Goal: Transaction & Acquisition: Complete application form

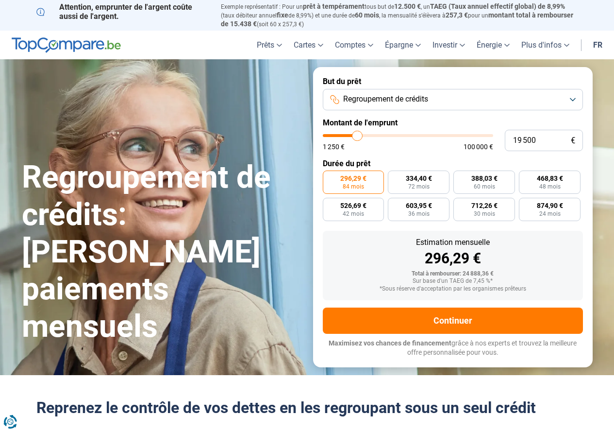
type input "19 500"
click at [368, 183] on label "296,29 € 84 mois" at bounding box center [354, 181] width 62 height 23
click at [329, 177] on input "296,29 € 84 mois" at bounding box center [326, 173] width 6 height 6
click at [392, 179] on label "334,40 € 72 mois" at bounding box center [419, 181] width 62 height 23
click at [392, 177] on input "334,40 € 72 mois" at bounding box center [391, 173] width 6 height 6
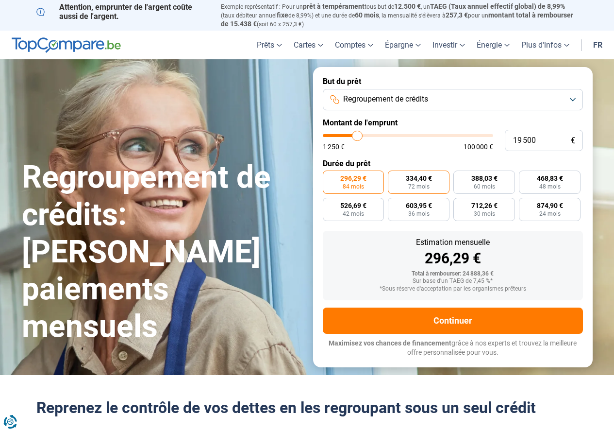
radio input "true"
click at [451, 96] on button "Regroupement de crédits" at bounding box center [453, 99] width 260 height 21
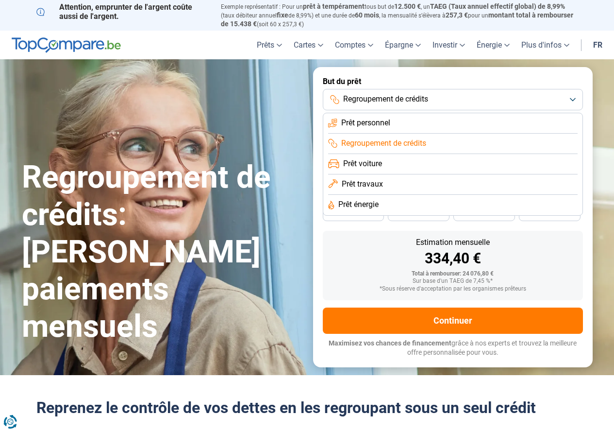
click at [451, 96] on button "Regroupement de crédits" at bounding box center [453, 99] width 260 height 21
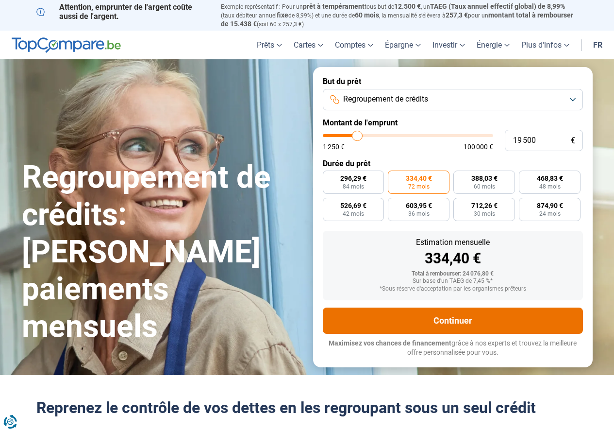
click at [371, 315] on button "Continuer" at bounding box center [453, 320] width 260 height 26
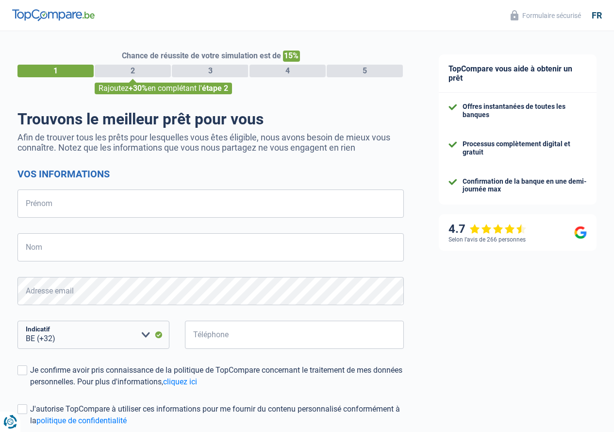
select select "32"
drag, startPoint x: 381, startPoint y: 391, endPoint x: 336, endPoint y: 123, distance: 271.7
click at [336, 123] on h1 "Trouvons le meilleur prêt pour vous" at bounding box center [210, 119] width 387 height 18
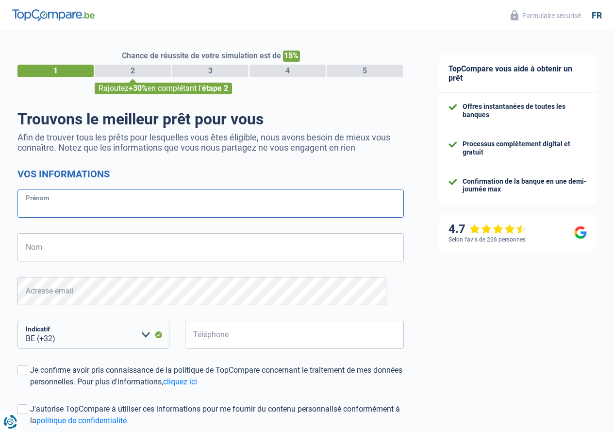
click at [156, 215] on input "Prénom" at bounding box center [210, 203] width 387 height 28
type input "Meganne"
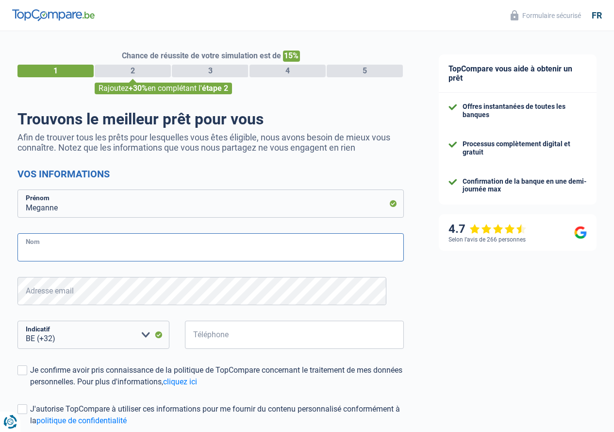
click at [104, 243] on input "Nom" at bounding box center [210, 247] width 387 height 28
type input "Defer"
click at [222, 344] on input "Téléphone" at bounding box center [294, 334] width 219 height 28
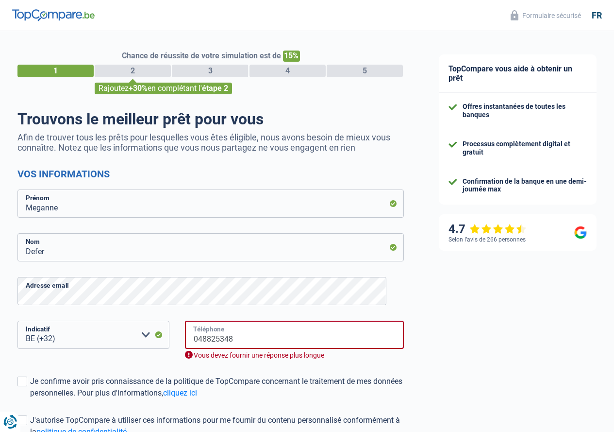
drag, startPoint x: 199, startPoint y: 340, endPoint x: 197, endPoint y: 332, distance: 8.0
click at [199, 340] on input "048825348" at bounding box center [294, 334] width 219 height 28
click at [485, 363] on div "TopCompare vous aide à obtenir un prêt Offres instantanées de toutes les banque…" at bounding box center [517, 283] width 193 height 504
drag, startPoint x: 243, startPoint y: 344, endPoint x: 240, endPoint y: 353, distance: 9.7
click at [243, 344] on input "48825348" at bounding box center [294, 334] width 219 height 28
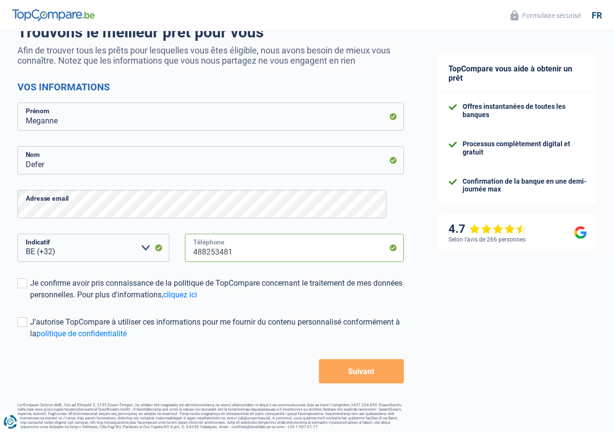
scroll to position [96, 0]
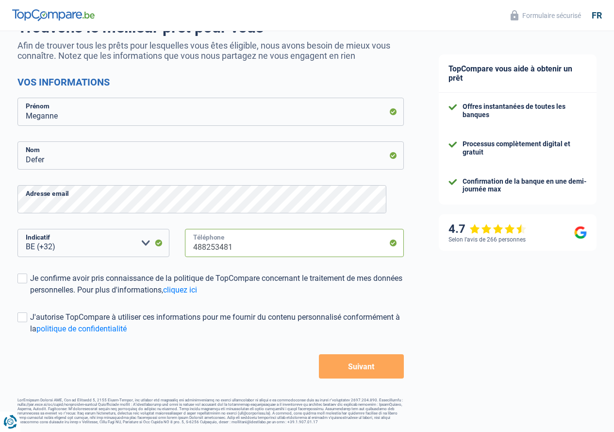
type input "488253481"
click at [365, 351] on form "Vos informations Meganne Prénom Defer Nom Adresse email BE (+32) LU (+352) Veui…" at bounding box center [210, 227] width 387 height 302
click at [366, 375] on button "Suivant" at bounding box center [361, 366] width 85 height 24
click at [376, 365] on button "Suivant" at bounding box center [361, 366] width 85 height 24
click at [39, 278] on div "Je confirme avoir pris connaissance de la politique de TopCompare concernant le…" at bounding box center [217, 283] width 374 height 23
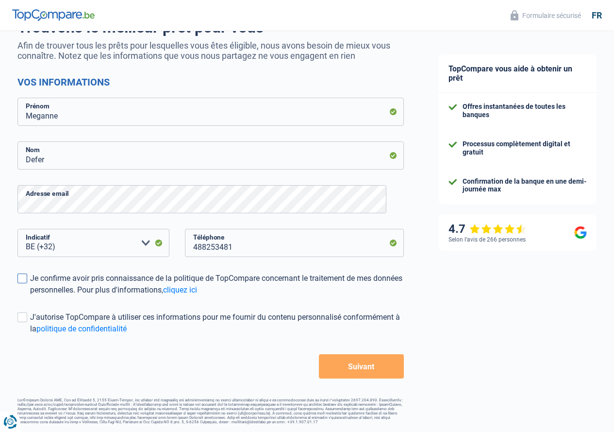
click at [30, 296] on input "Je confirme avoir pris connaissance de la politique de TopCompare concernant le…" at bounding box center [30, 296] width 0 height 0
click at [369, 362] on button "Suivant" at bounding box center [361, 366] width 85 height 24
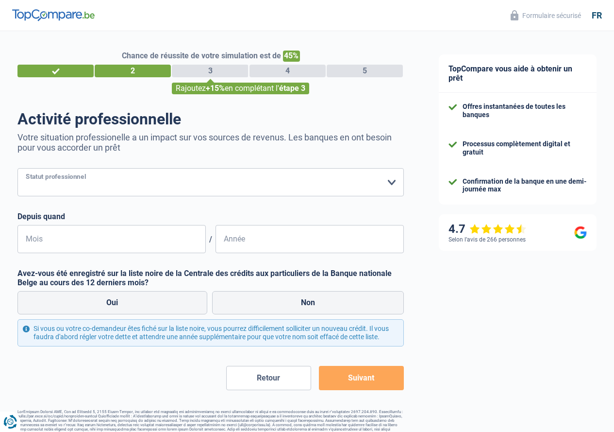
click at [129, 193] on select "Ouvrier Employé privé Employé public Invalide Indépendant Pensionné Chômeur Mut…" at bounding box center [210, 182] width 387 height 28
select select "publicEmployee"
click at [26, 169] on select "Ouvrier Employé privé Employé public Invalide Indépendant Pensionné Chômeur Mut…" at bounding box center [210, 182] width 387 height 28
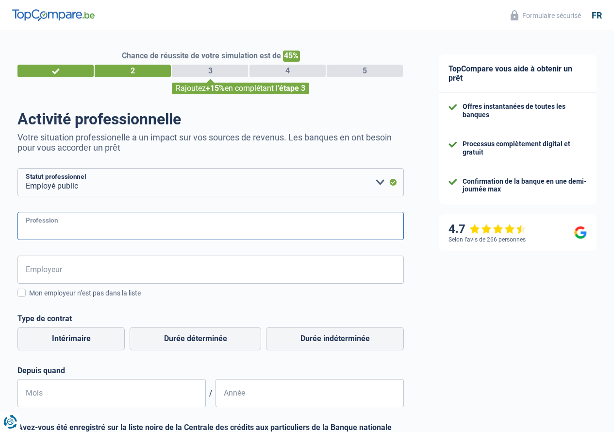
drag, startPoint x: 124, startPoint y: 197, endPoint x: 84, endPoint y: 232, distance: 53.4
click at [84, 232] on input "Profession" at bounding box center [210, 226] width 387 height 28
type input "Agent administratif"
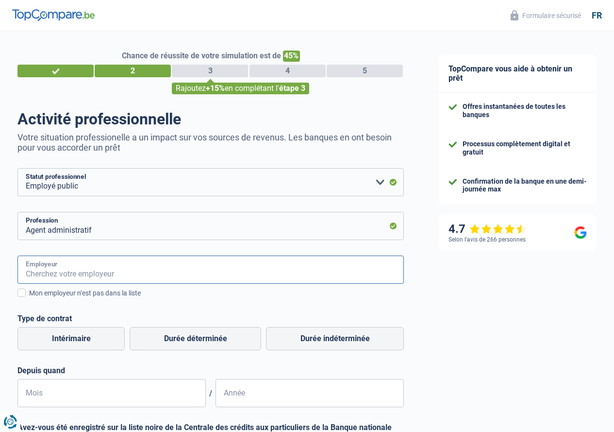
click at [192, 276] on input "Employeur" at bounding box center [210, 269] width 387 height 28
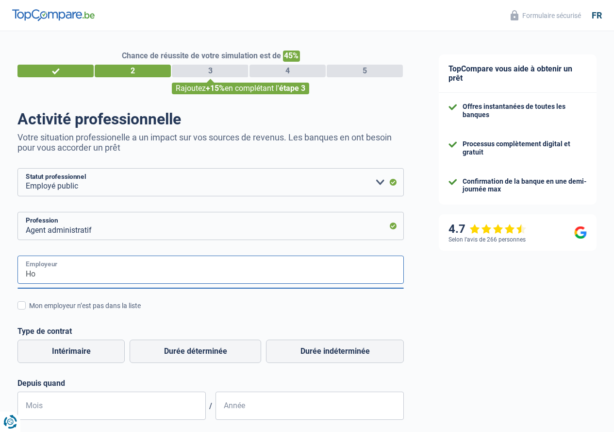
type input "H"
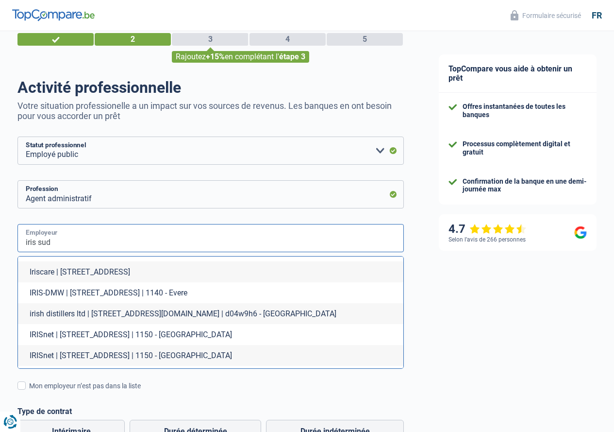
scroll to position [49, 0]
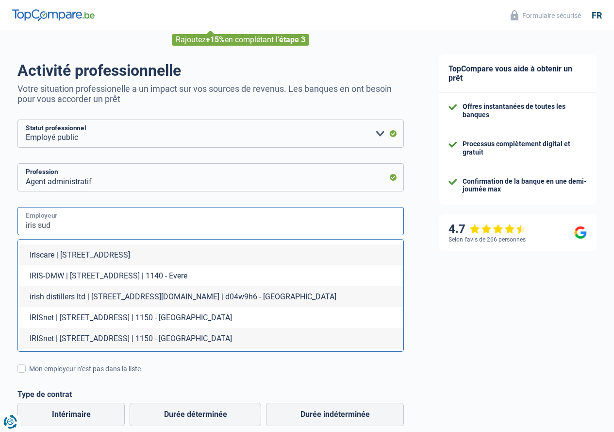
drag, startPoint x: 114, startPoint y: 222, endPoint x: 3, endPoint y: 240, distance: 111.8
click at [0, 240] on div "Chance de réussite de votre simulation est de 45% 1 2 3 4 5 Rajoutez +15% en co…" at bounding box center [210, 324] width 421 height 691
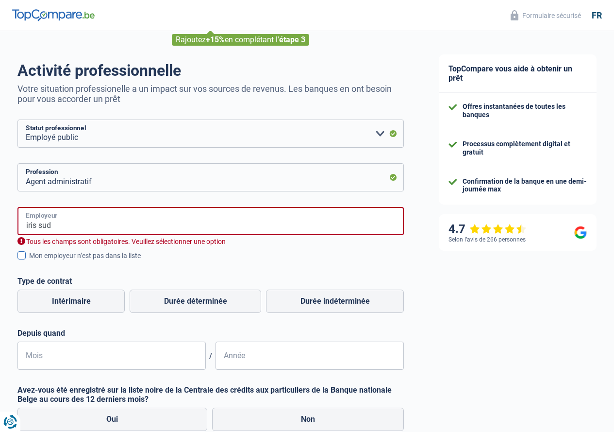
type input "h"
type input "H"
click at [121, 227] on input "IRIS" at bounding box center [210, 221] width 387 height 28
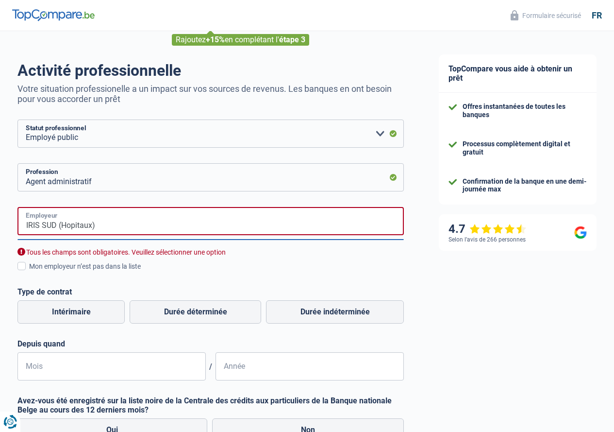
type input "IRIS SUD (Hopitaux)"
click at [25, 264] on div "Chance de réussite de votre simulation est de 45% 1 2 3 4 5 Rajoutez +15% en co…" at bounding box center [210, 273] width 421 height 588
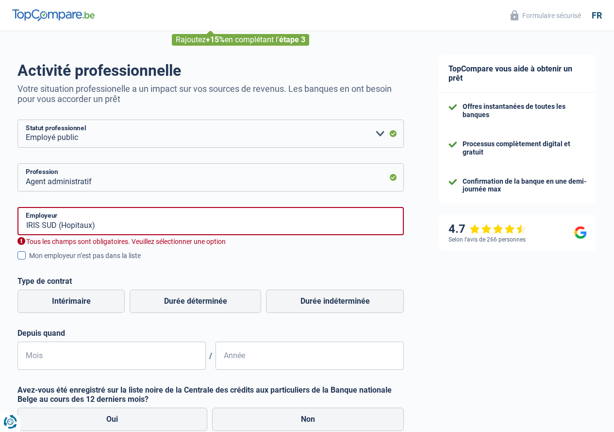
click at [28, 261] on label "Mon employeur n’est pas dans la liste" at bounding box center [210, 255] width 387 height 11
click at [29, 261] on input "Mon employeur n’est pas dans la liste" at bounding box center [29, 261] width 0 height 0
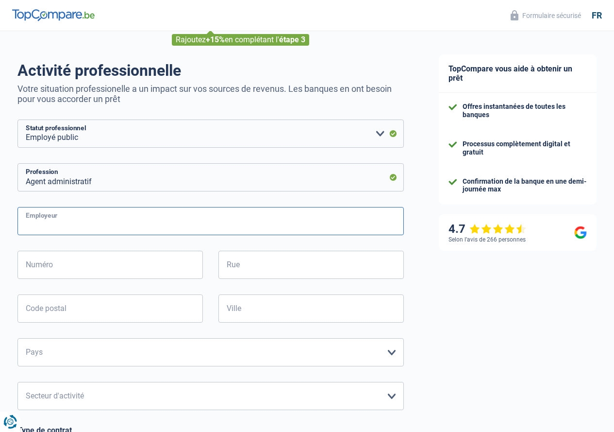
click at [101, 211] on input "Employeur" at bounding box center [210, 221] width 387 height 28
type input "J"
type input "Hôpitaux IRIS SUD"
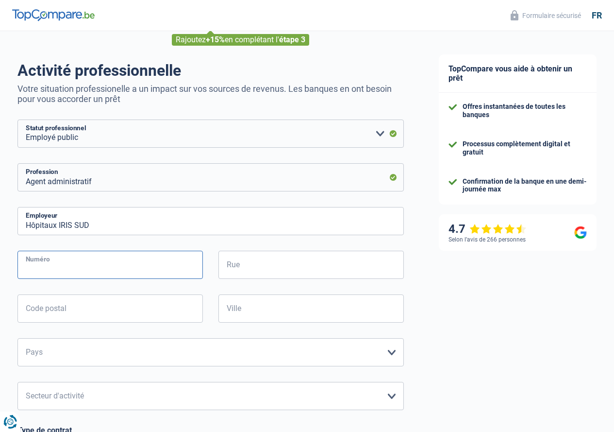
click at [104, 260] on input "Numéro" at bounding box center [109, 265] width 185 height 28
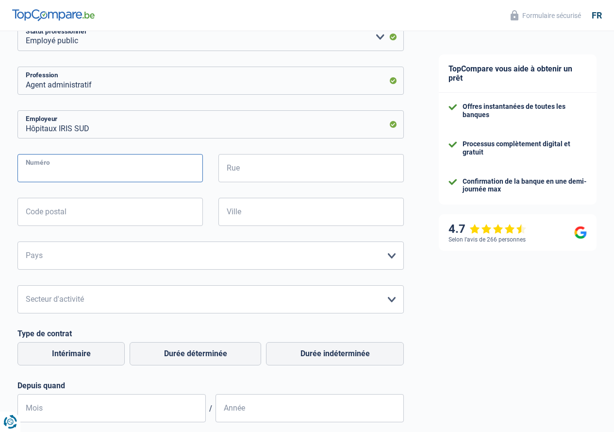
scroll to position [146, 0]
click at [112, 284] on div "Hôpitaux IRIS SUD Employeur Numéro Tous les champs sont obligatoires. Veuillez …" at bounding box center [210, 266] width 387 height 312
click at [114, 293] on select "Agriculture/Pêche Industrie Horeca Courier/Fitness/Taxi Construction Banques/As…" at bounding box center [210, 299] width 387 height 28
select select "bigCompanies"
click at [26, 286] on select "Agriculture/Pêche Industrie Horeca Courier/Fitness/Taxi Construction Banques/As…" at bounding box center [210, 299] width 387 height 28
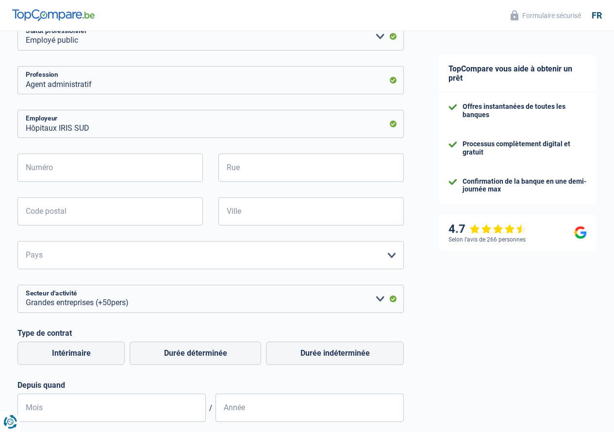
drag, startPoint x: 110, startPoint y: 270, endPoint x: 63, endPoint y: 274, distance: 46.7
click at [63, 274] on div "Hôpitaux IRIS SUD Employeur Numéro Tous les champs sont obligatoires. Veuillez …" at bounding box center [210, 266] width 387 height 312
click at [69, 259] on select "Belgique France Allemagne Italie Luxembourg Pays-Bas Espagne Suisse Veuillez sé…" at bounding box center [210, 255] width 387 height 28
select select "BE"
click at [26, 242] on select "Belgique France Allemagne Italie Luxembourg Pays-Bas Espagne Suisse Veuillez sé…" at bounding box center [210, 255] width 387 height 28
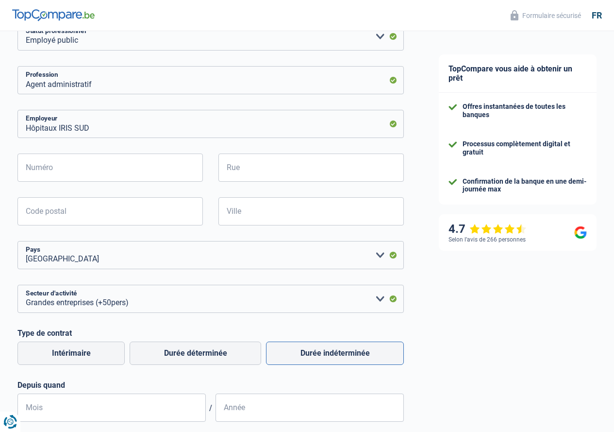
click at [321, 352] on label "Durée indéterminée" at bounding box center [335, 352] width 138 height 23
click at [321, 352] on input "Durée indéterminée" at bounding box center [335, 352] width 138 height 23
radio input "true"
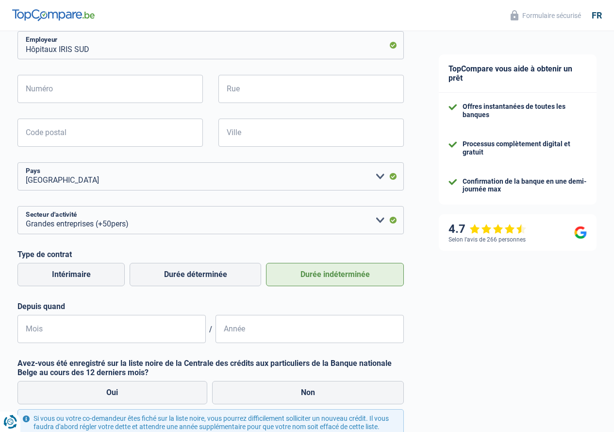
scroll to position [243, 0]
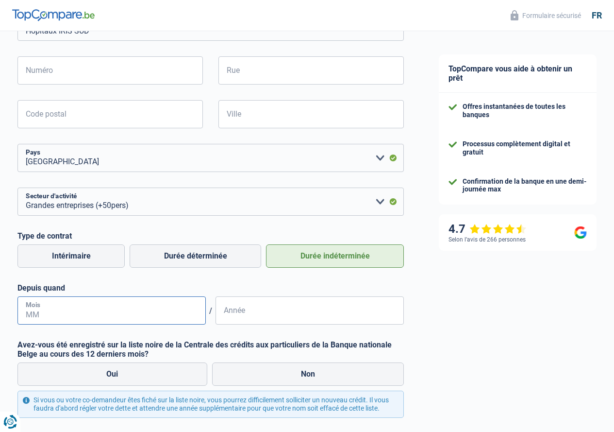
click at [115, 303] on input "Mois" at bounding box center [111, 310] width 188 height 28
type input "07"
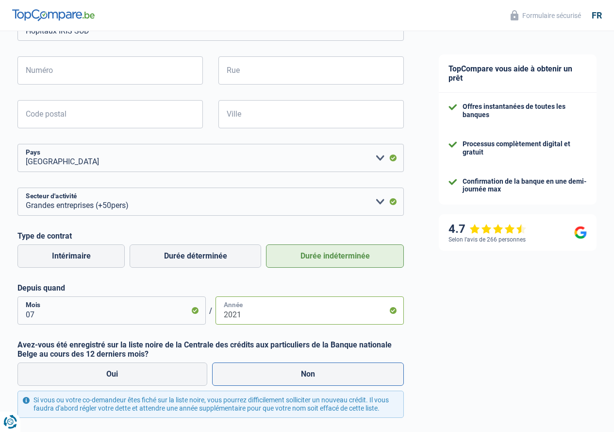
type input "2021"
click at [247, 376] on label "Non" at bounding box center [308, 373] width 192 height 23
click at [247, 376] on input "Non" at bounding box center [308, 373] width 192 height 23
radio input "true"
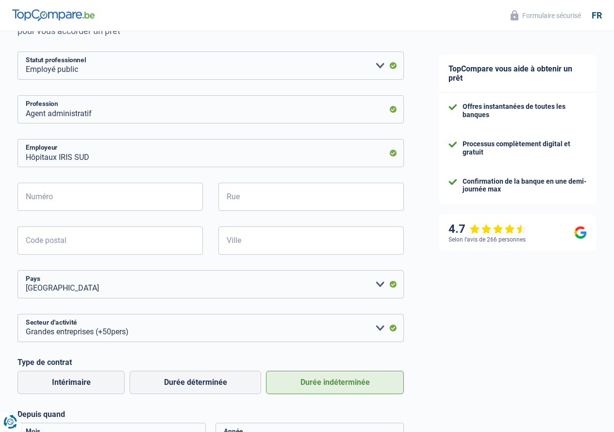
scroll to position [97, 0]
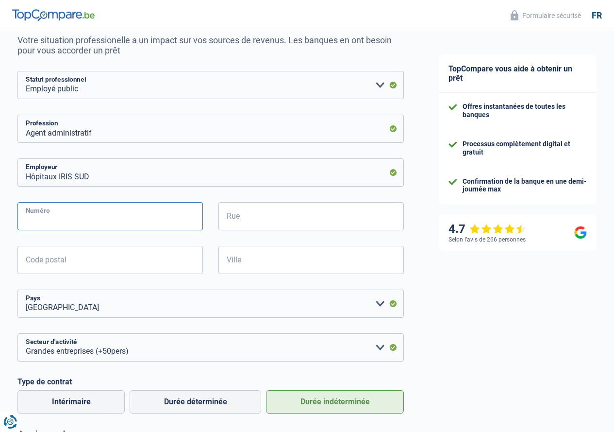
click at [143, 215] on input "Numéro" at bounding box center [109, 216] width 185 height 28
click at [164, 193] on div "Hôpitaux IRIS SUD Employeur Numéro Tous les champs sont obligatoires. Veuillez …" at bounding box center [210, 314] width 387 height 312
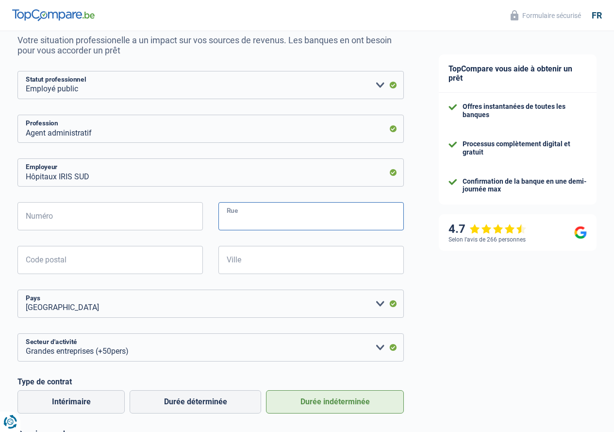
click at [264, 221] on input "Rue" at bounding box center [311, 216] width 185 height 28
type input "Rue Baron Lambert 38"
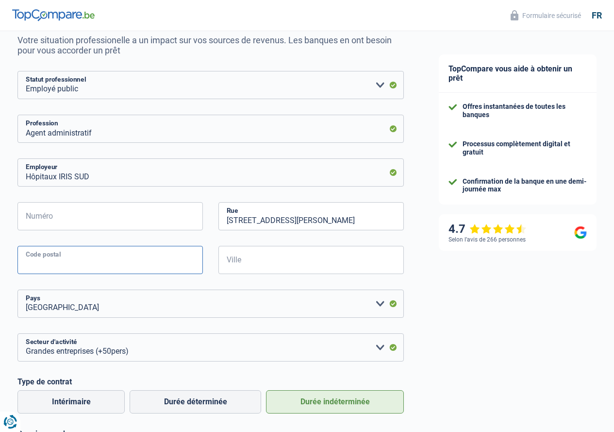
click at [137, 265] on input "Code postal" at bounding box center [109, 260] width 185 height 28
type input "1040"
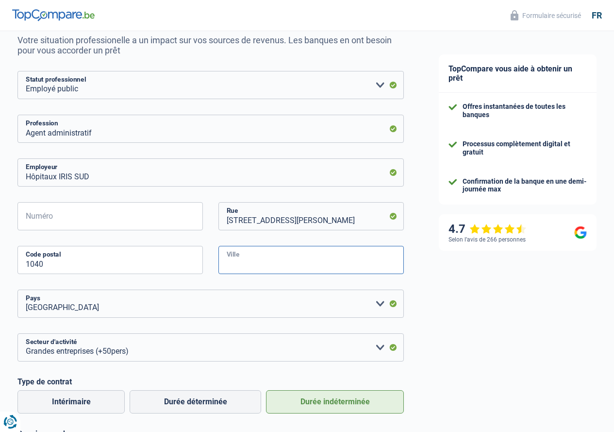
click at [253, 253] on input "Ville" at bounding box center [311, 260] width 185 height 28
type input "e"
type input "Etterbeek"
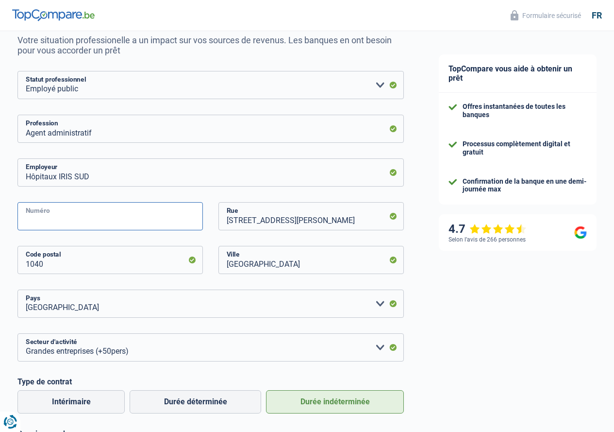
click at [163, 218] on input "Numéro" at bounding box center [109, 216] width 185 height 28
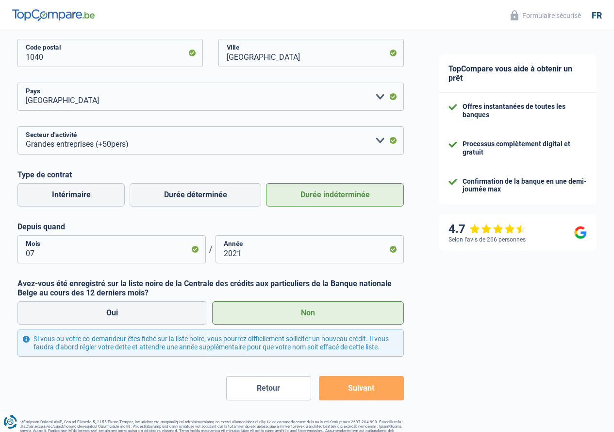
scroll to position [338, 0]
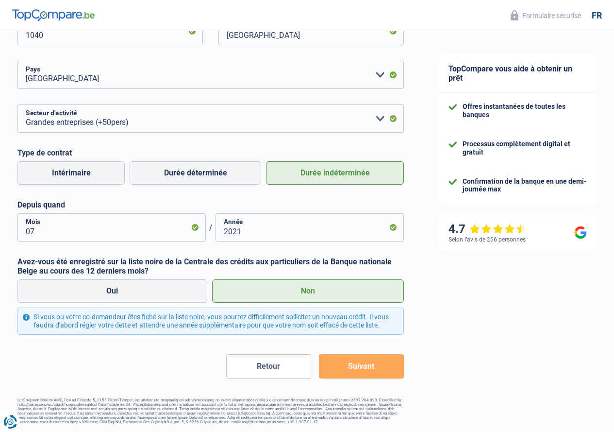
click at [370, 367] on form "Ouvrier Employé privé Employé public Invalide Indépendant Pensionné Chômeur Mut…" at bounding box center [210, 110] width 387 height 536
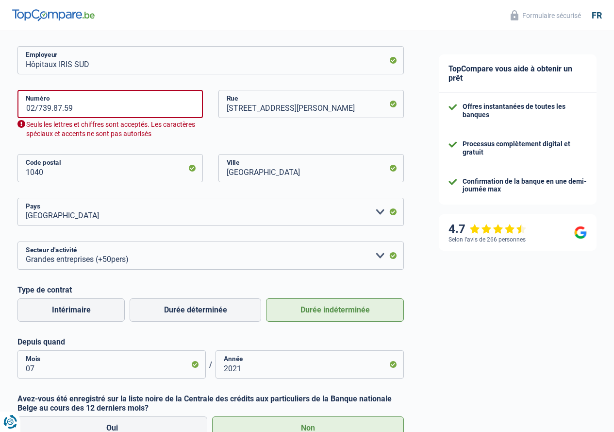
scroll to position [144, 0]
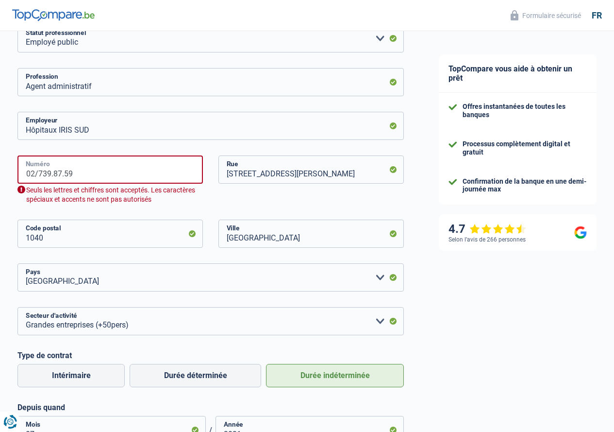
click at [72, 175] on input "02/739.87.59" at bounding box center [109, 169] width 185 height 28
click at [62, 173] on input "02/739.8759" at bounding box center [109, 169] width 185 height 28
click at [48, 172] on input "02/7398759" at bounding box center [109, 169] width 185 height 28
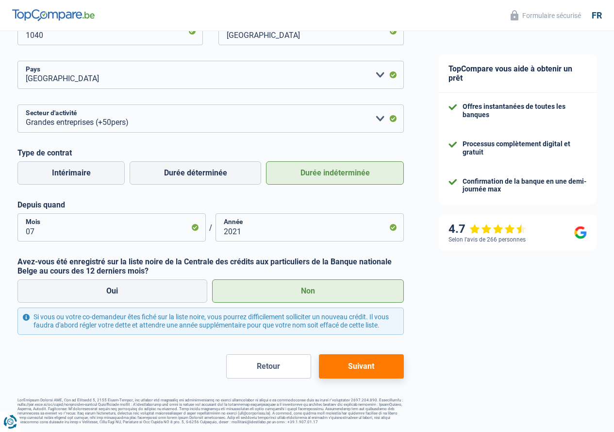
type input "027398759"
click at [350, 373] on button "Suivant" at bounding box center [361, 366] width 85 height 24
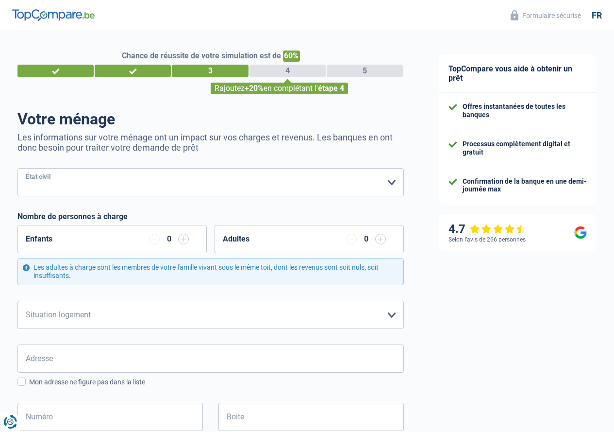
click at [162, 183] on select "Célibataire Marié(e) Cohabitant(e) légal(e) Divorcé(e) Veuf(ve) Séparé (de fait…" at bounding box center [210, 182] width 387 height 28
select select "single"
click at [26, 169] on select "Célibataire Marié(e) Cohabitant(e) légal(e) Divorcé(e) Veuf(ve) Séparé (de fait…" at bounding box center [210, 182] width 387 height 28
click at [186, 239] on input "button" at bounding box center [183, 239] width 11 height 11
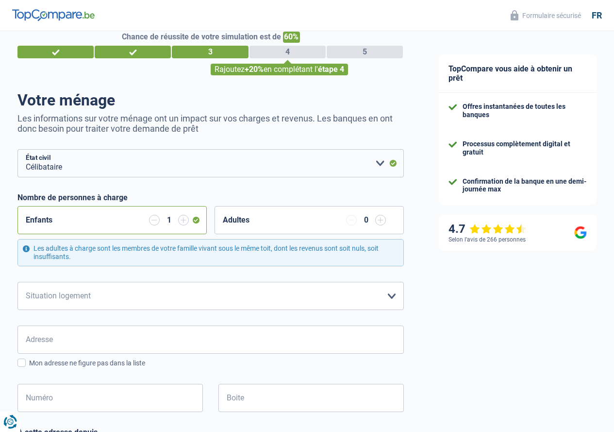
scroll to position [49, 0]
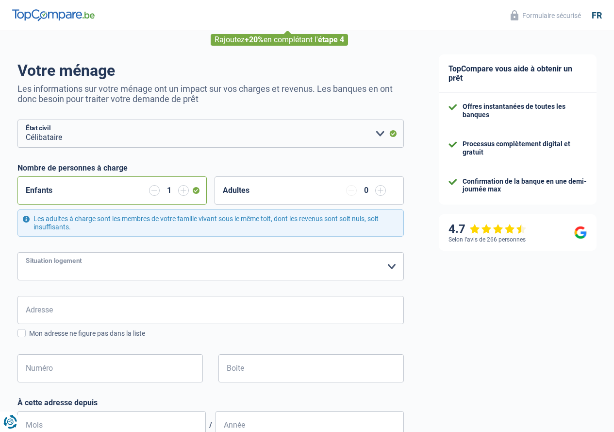
click at [164, 259] on select "Locataire Propriétaire avec prêt hypothécaire Propriétaire sans prêt hypothécai…" at bounding box center [210, 266] width 387 height 28
click at [161, 270] on select "Locataire Propriétaire avec prêt hypothécaire Propriétaire sans prêt hypothécai…" at bounding box center [210, 266] width 387 height 28
select select "rents"
click at [26, 253] on select "Locataire Propriétaire avec prêt hypothécaire Propriétaire sans prêt hypothécai…" at bounding box center [210, 266] width 387 height 28
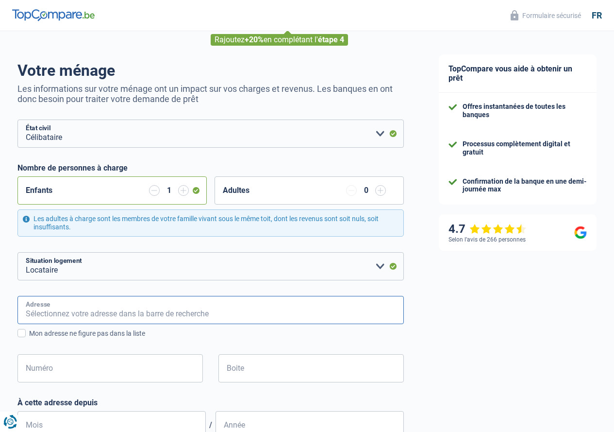
click at [115, 315] on input "Adresse" at bounding box center [210, 310] width 387 height 28
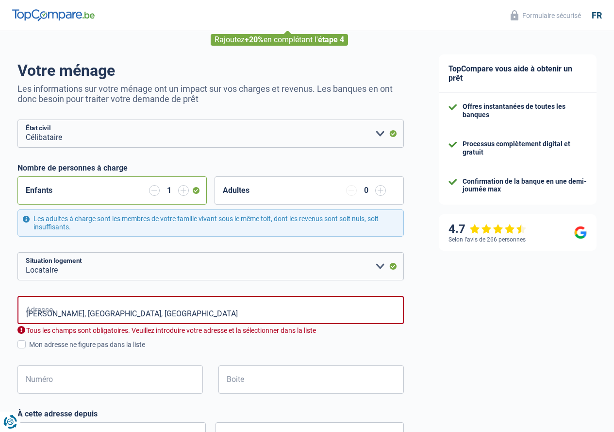
type input "Hendrik Consciencestraat, 1600, Sint-Pieters-Leeuw, BE"
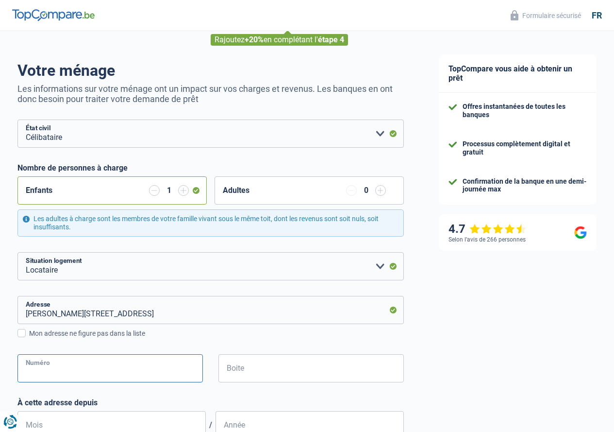
click at [131, 367] on input "Numéro" at bounding box center [109, 368] width 185 height 28
type input "3"
click at [284, 362] on input "Boite" at bounding box center [311, 368] width 185 height 28
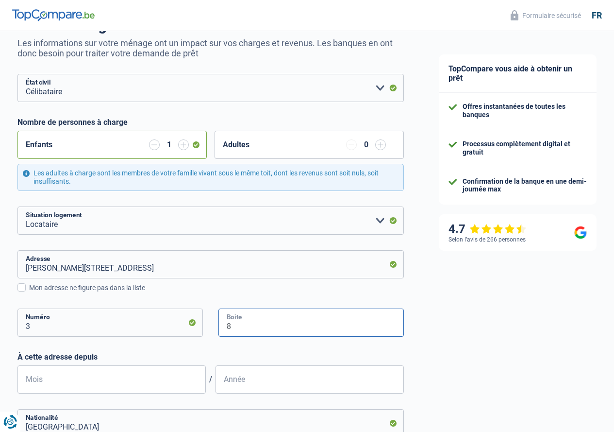
scroll to position [146, 0]
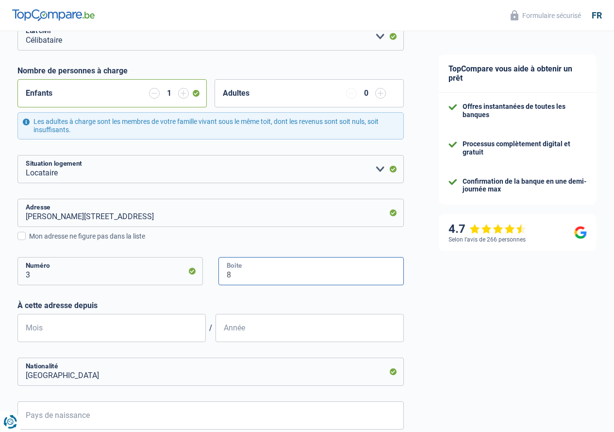
type input "8"
click at [85, 325] on input "Mois" at bounding box center [111, 328] width 188 height 28
type input "07"
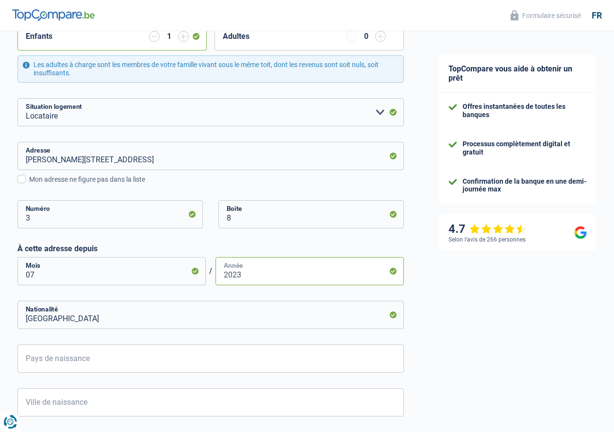
scroll to position [291, 0]
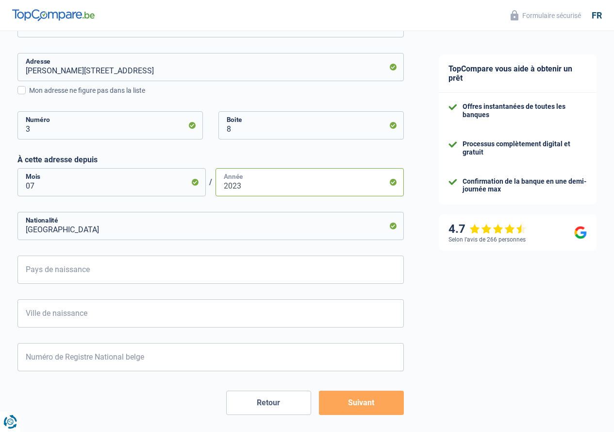
type input "2023"
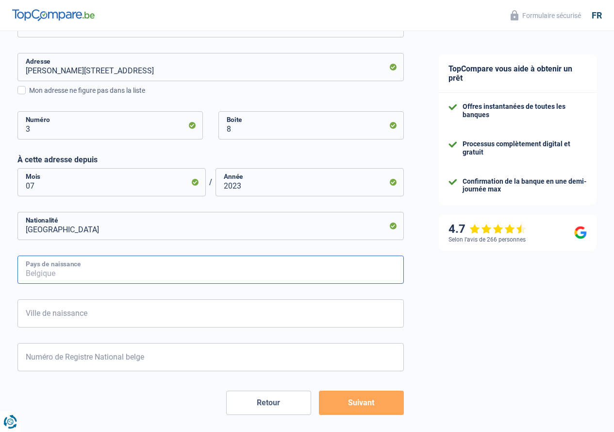
click at [133, 276] on input "Pays de naissance" at bounding box center [210, 269] width 387 height 28
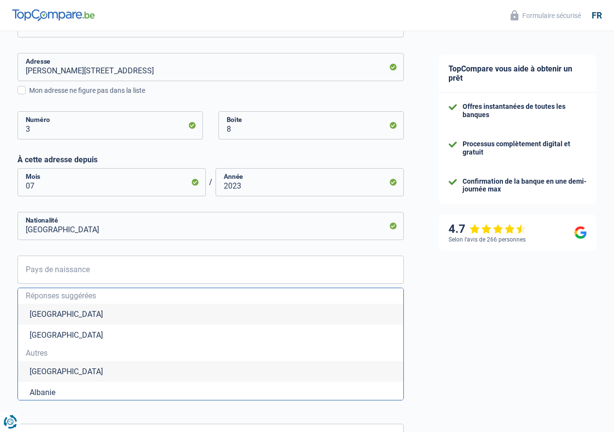
click at [114, 311] on li "Belgique" at bounding box center [211, 313] width 386 height 21
type input "Belgique"
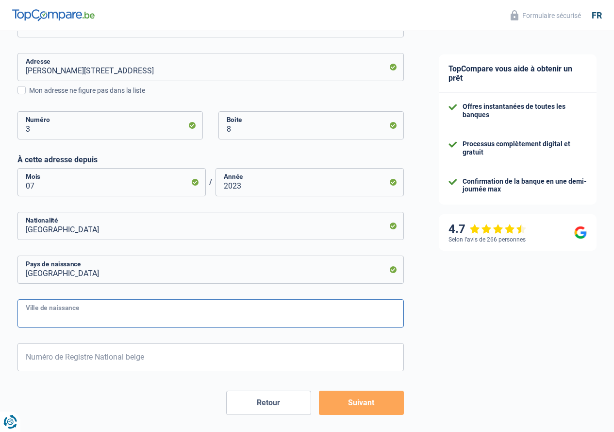
click at [114, 311] on input "Ville de naissance" at bounding box center [210, 313] width 387 height 28
type input "Bruxelles"
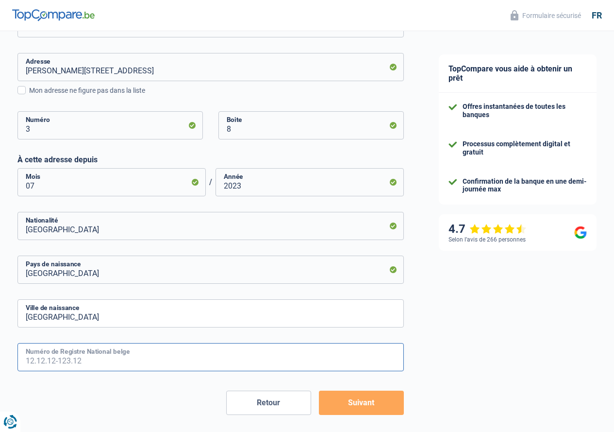
click at [136, 359] on input "Numéro de Registre National belge" at bounding box center [210, 357] width 387 height 28
type input "96.05.10-434.56"
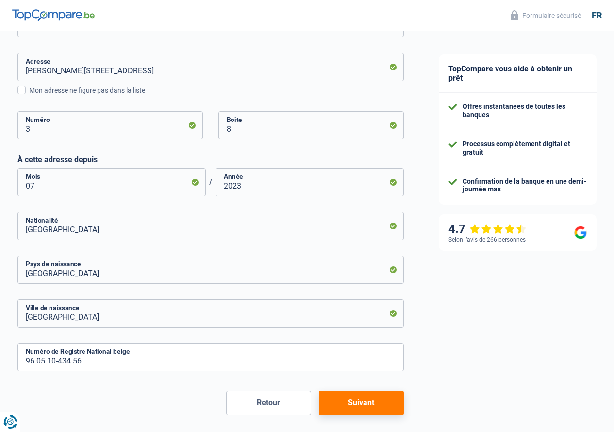
click at [354, 405] on button "Suivant" at bounding box center [361, 402] width 85 height 24
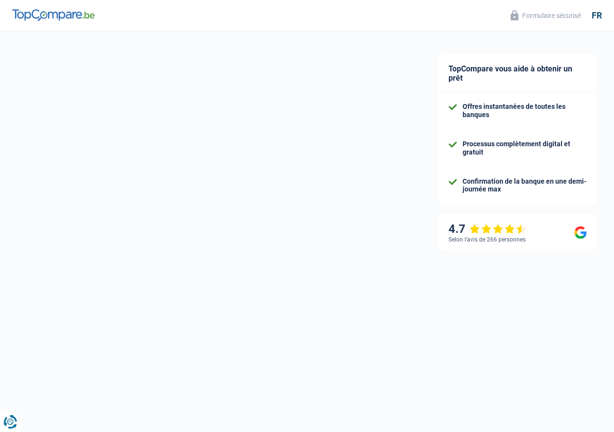
select select "familyAllowances"
select select "netSalary"
select select "mealVouchers"
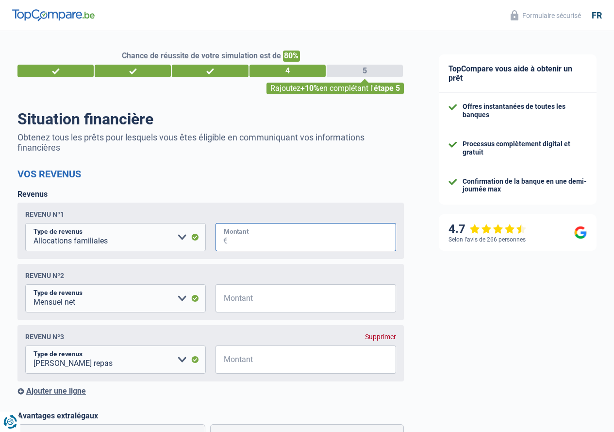
click at [281, 242] on input "Montant" at bounding box center [312, 237] width 168 height 28
type input "180"
click at [297, 308] on input "Montant" at bounding box center [312, 298] width 168 height 28
type input "2.300"
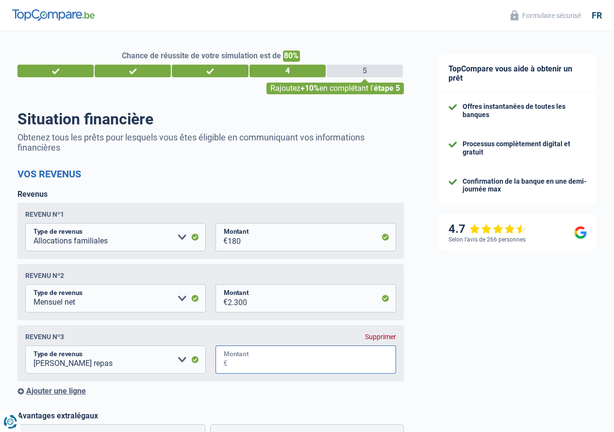
click at [289, 365] on input "Montant" at bounding box center [312, 359] width 168 height 28
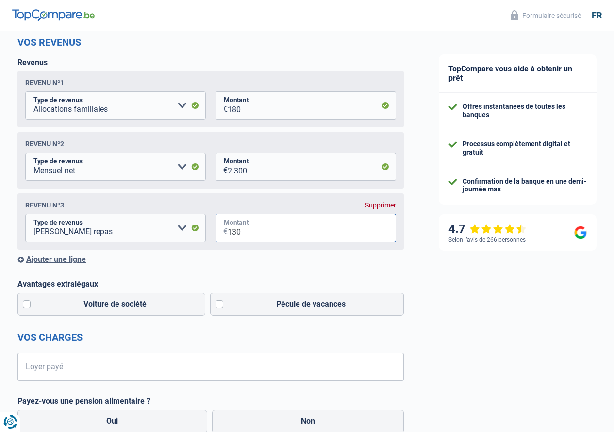
scroll to position [146, 0]
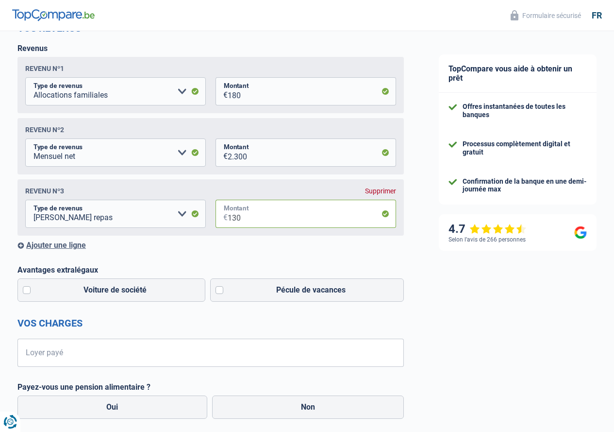
type input "130"
click at [469, 261] on div "TopCompare vous aide à obtenir un prêt Offres instantanées de toutes les banque…" at bounding box center [517, 412] width 193 height 1054
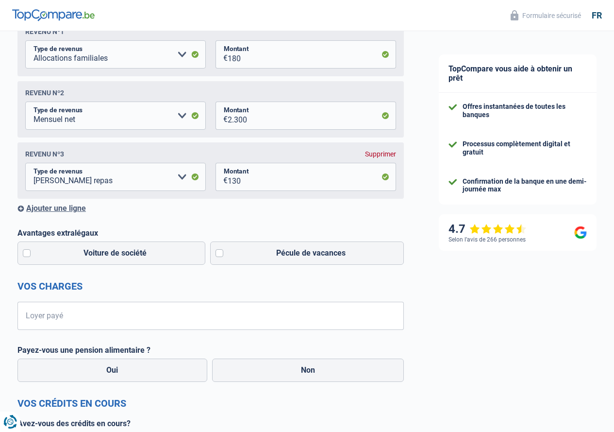
scroll to position [243, 0]
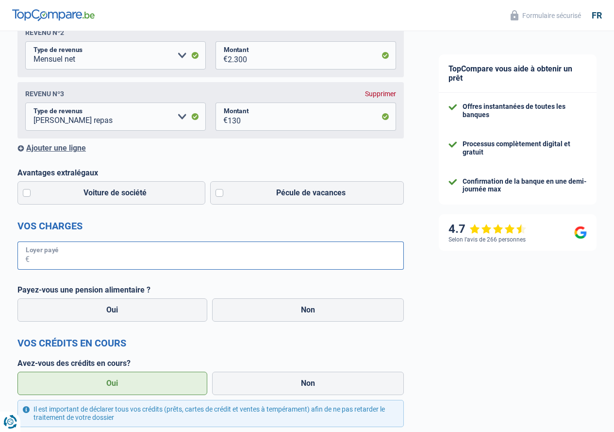
click at [193, 260] on input "Loyer payé" at bounding box center [217, 255] width 374 height 28
type input "850"
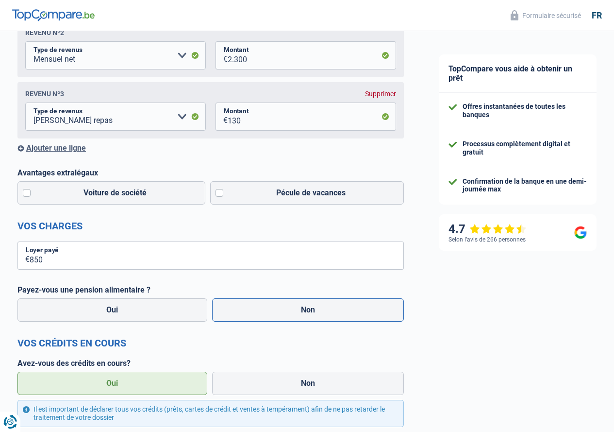
click at [303, 312] on label "Non" at bounding box center [308, 309] width 192 height 23
click at [303, 312] on input "Non" at bounding box center [308, 309] width 192 height 23
radio input "true"
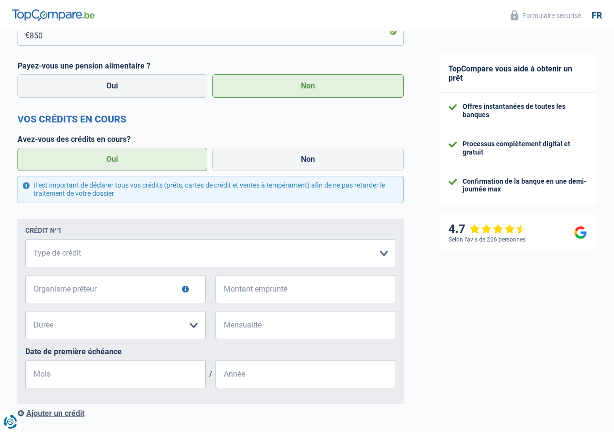
scroll to position [486, 0]
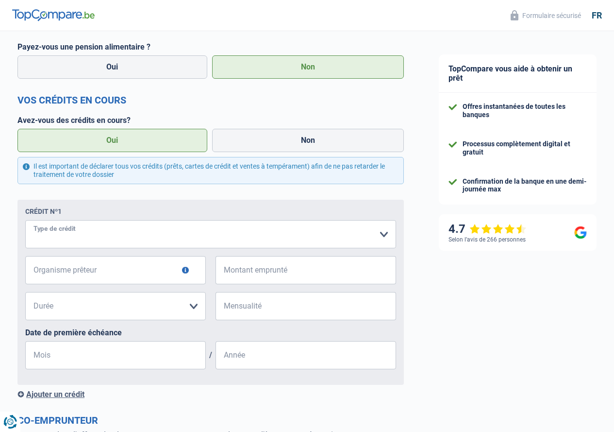
click at [235, 234] on select "Carte ou ouverture de crédit Prêt hypothécaire Vente à tempérament Prêt à tempé…" at bounding box center [210, 234] width 371 height 28
select select "cardOrCredit"
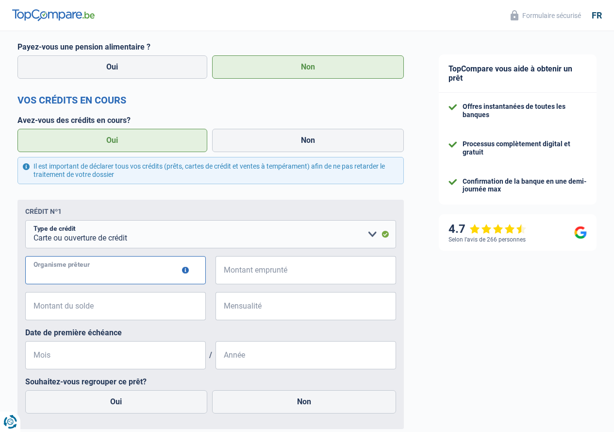
click at [131, 273] on input "Organisme prêteur" at bounding box center [115, 270] width 181 height 28
type input "Buy Way"
click at [293, 257] on fieldset "Carte ou ouverture de crédit Prêt hypothécaire Vente à tempérament Prêt à tempé…" at bounding box center [210, 320] width 371 height 201
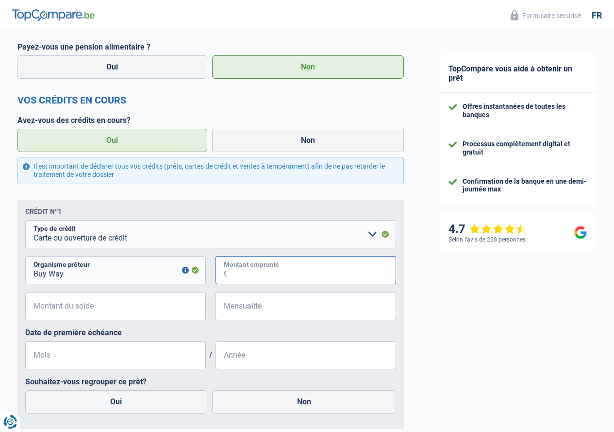
click at [288, 270] on input "Montant emprunté" at bounding box center [312, 270] width 168 height 28
type input "18.000"
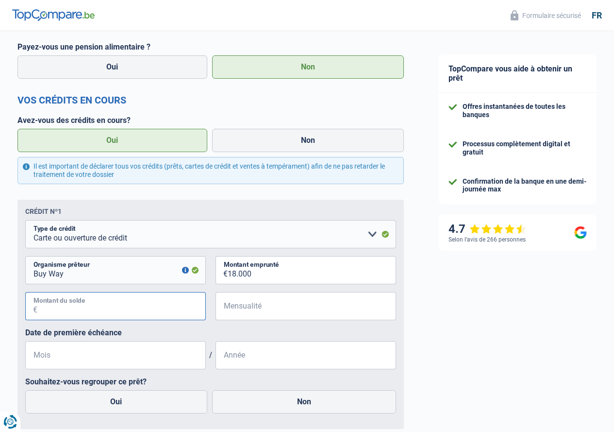
click at [170, 308] on input "Montant du solde" at bounding box center [121, 306] width 168 height 28
type input "13.650"
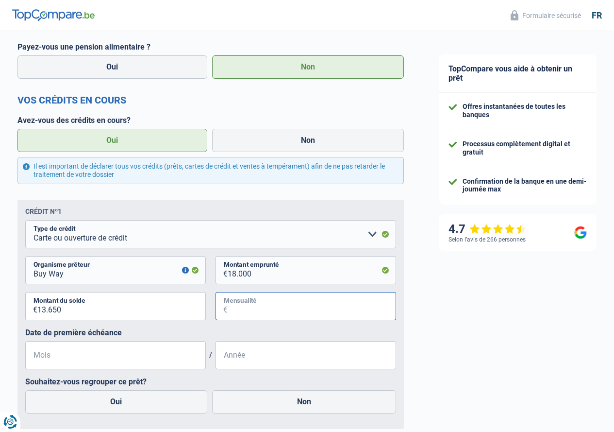
click at [252, 320] on input "Mensualité" at bounding box center [312, 306] width 168 height 28
type input "550"
click at [140, 363] on input "Mois" at bounding box center [115, 355] width 181 height 28
type input "10"
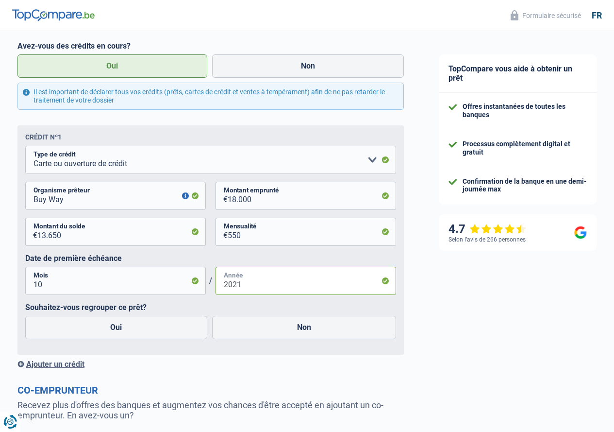
scroll to position [583, 0]
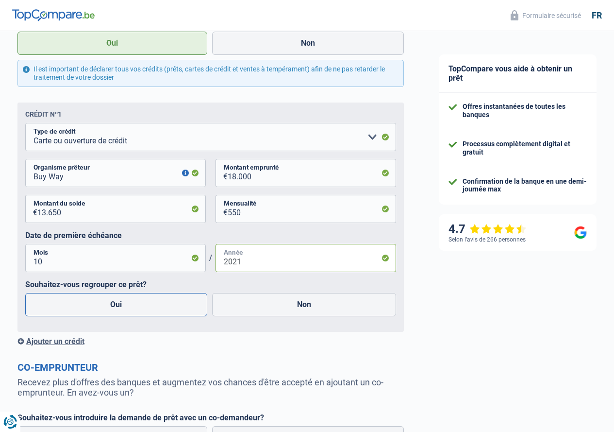
type input "2021"
click at [144, 315] on label "Oui" at bounding box center [116, 304] width 182 height 23
click at [144, 315] on input "Oui" at bounding box center [116, 304] width 182 height 23
radio input "true"
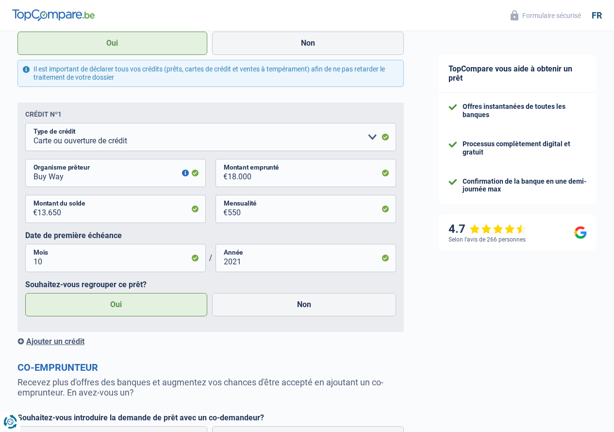
click at [72, 343] on div "Ajouter un crédit" at bounding box center [210, 341] width 387 height 9
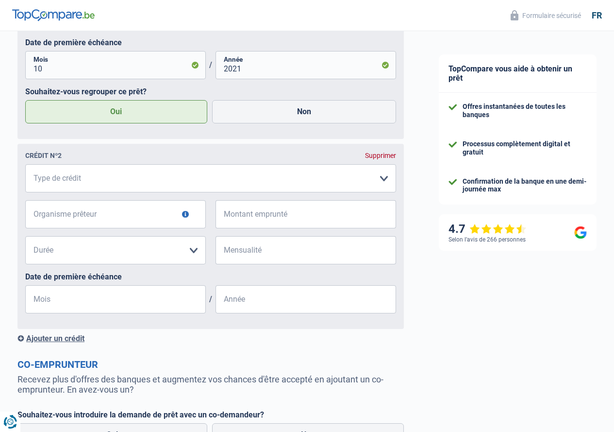
scroll to position [728, 0]
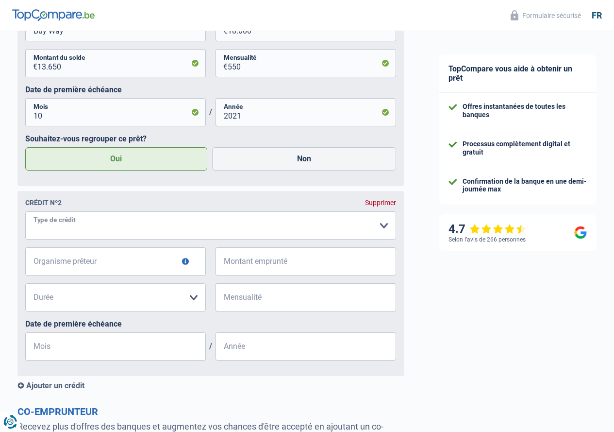
click at [110, 239] on select "Carte ou ouverture de crédit Prêt hypothécaire Vente à tempérament Prêt à tempé…" at bounding box center [210, 225] width 371 height 28
select select "cardOrCredit"
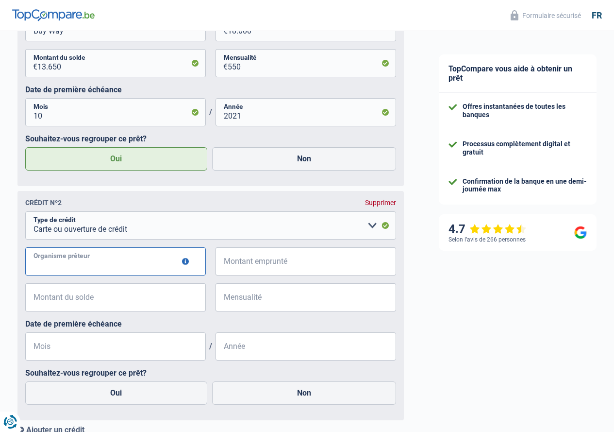
click at [110, 269] on input "Organisme prêteur" at bounding box center [115, 261] width 181 height 28
type input "Alpha Credit"
click at [268, 263] on input "Montant emprunté" at bounding box center [312, 261] width 168 height 28
type input "10.000"
click at [144, 304] on input "Montant du solde" at bounding box center [121, 297] width 168 height 28
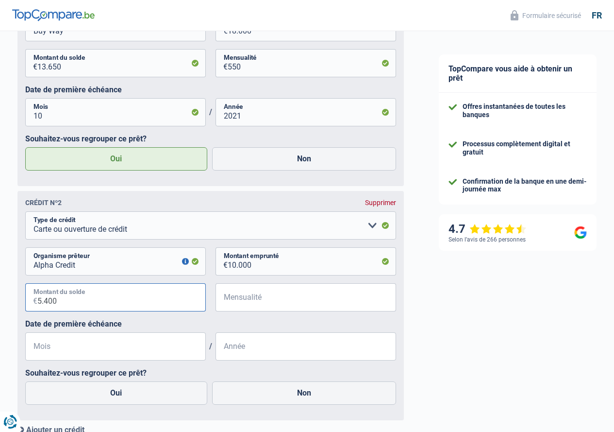
type input "5.400"
click at [294, 302] on input "Mensualité" at bounding box center [312, 297] width 168 height 28
type input "281"
click at [139, 351] on input "Mois" at bounding box center [115, 346] width 181 height 28
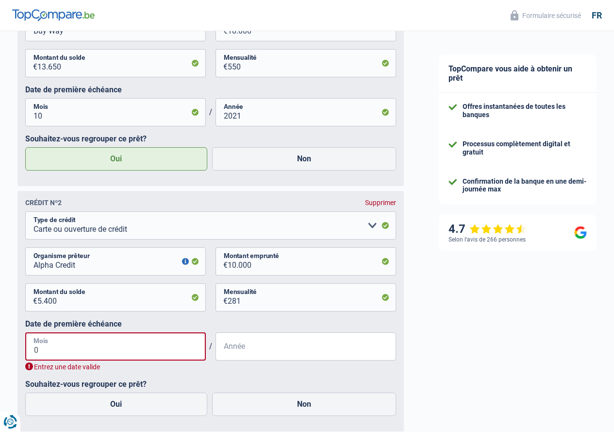
type input "03"
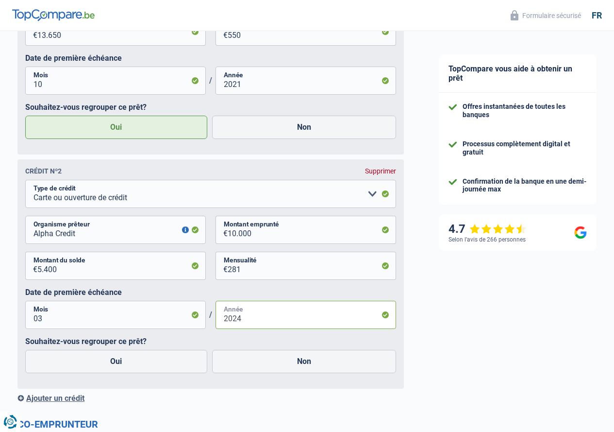
scroll to position [777, 0]
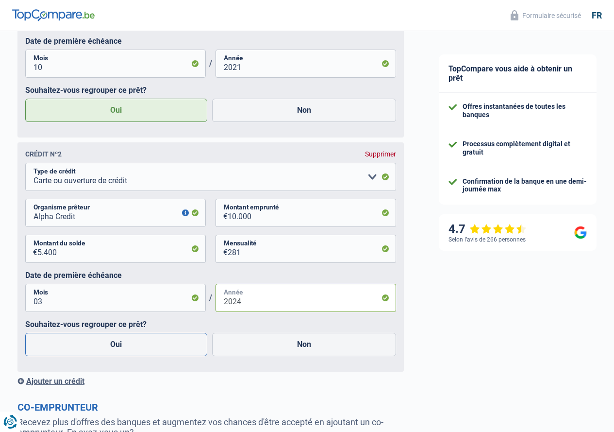
type input "2024"
click at [127, 349] on label "Oui" at bounding box center [116, 344] width 182 height 23
click at [127, 349] on input "Oui" at bounding box center [116, 344] width 182 height 23
radio input "true"
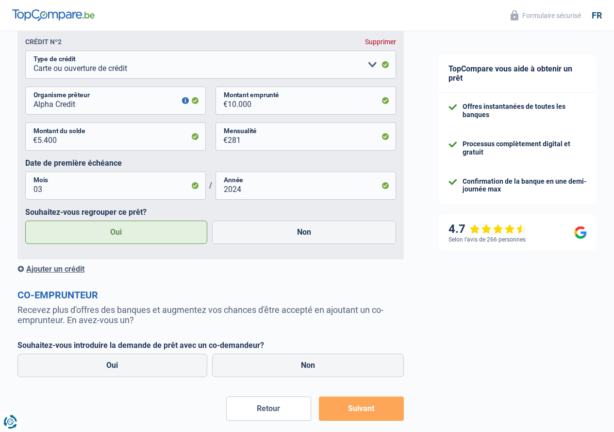
scroll to position [939, 0]
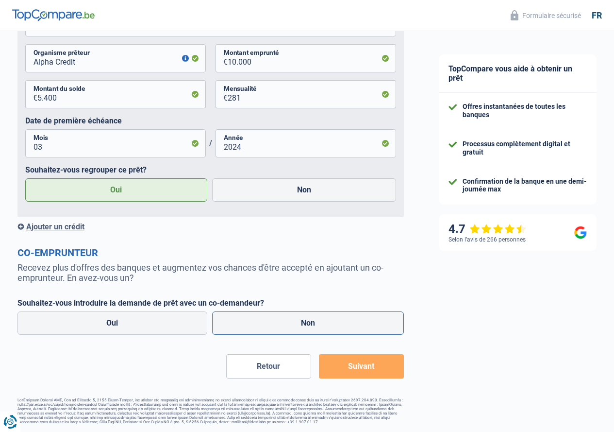
click at [296, 319] on label "Non" at bounding box center [308, 322] width 192 height 23
click at [296, 319] on input "Non" at bounding box center [308, 322] width 192 height 23
radio input "true"
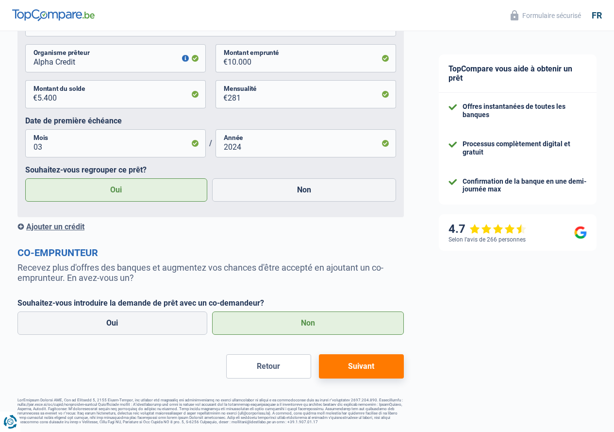
click at [370, 368] on button "Suivant" at bounding box center [361, 366] width 85 height 24
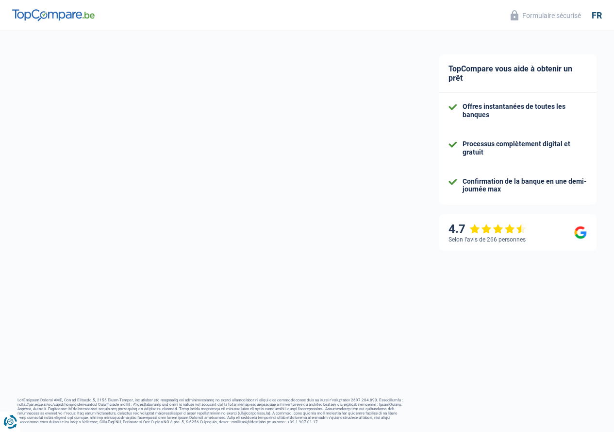
select select "refinancing"
select select "84"
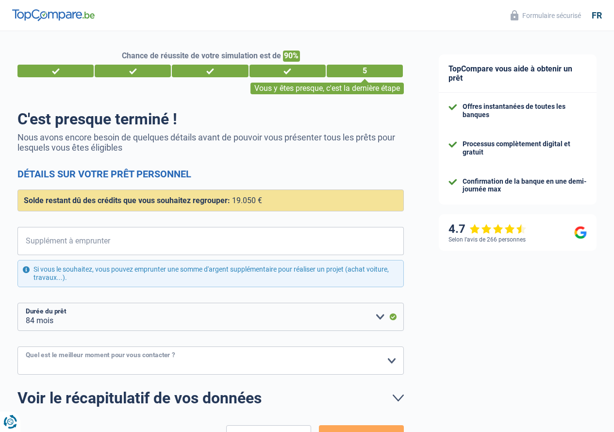
click at [185, 365] on select "10h-12h 12h-14h 14h-16h 16h-18h Veuillez sélectionner une option" at bounding box center [210, 360] width 387 height 28
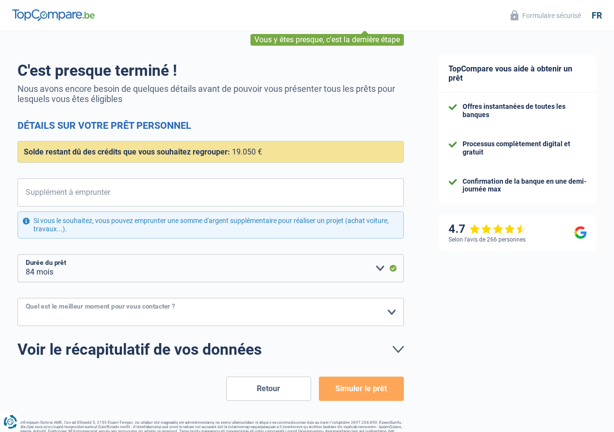
click at [146, 320] on select "10h-12h 12h-14h 14h-16h 16h-18h Veuillez sélectionner une option" at bounding box center [210, 312] width 387 height 28
select select "12-14"
click at [26, 298] on select "10h-12h 12h-14h 14h-16h 16h-18h Veuillez sélectionner une option" at bounding box center [210, 312] width 387 height 28
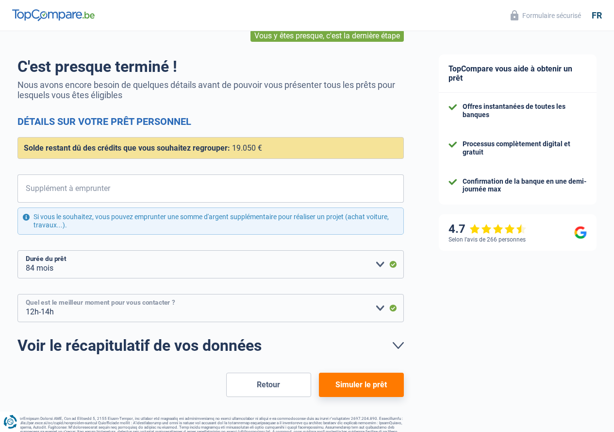
scroll to position [75, 0]
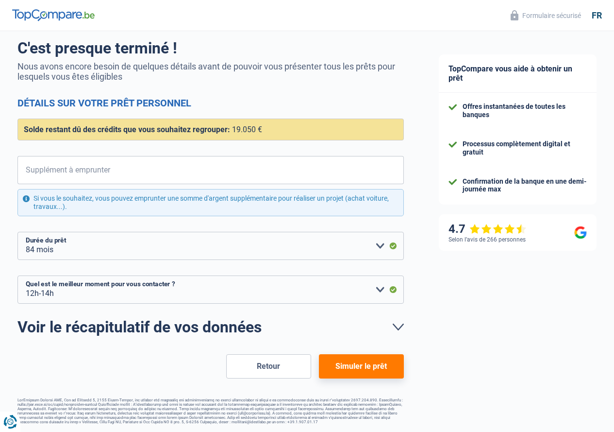
click at [350, 371] on button "Simuler le prêt" at bounding box center [361, 366] width 85 height 24
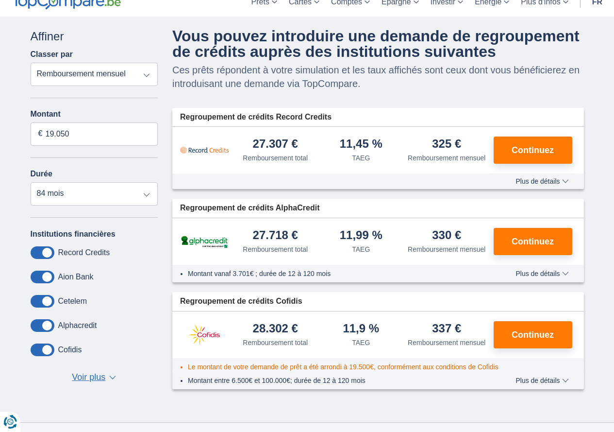
scroll to position [97, 0]
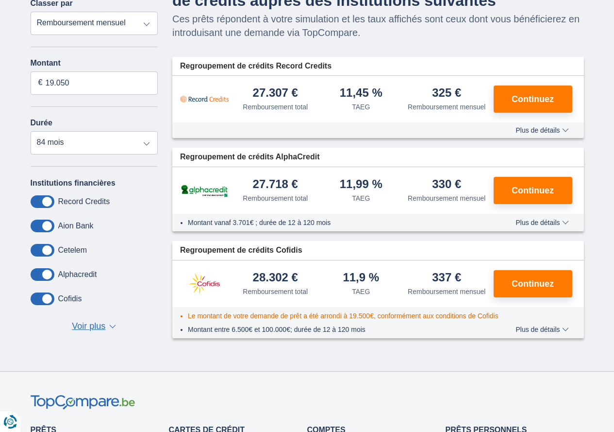
click at [104, 326] on span "Voir plus" at bounding box center [89, 326] width 34 height 13
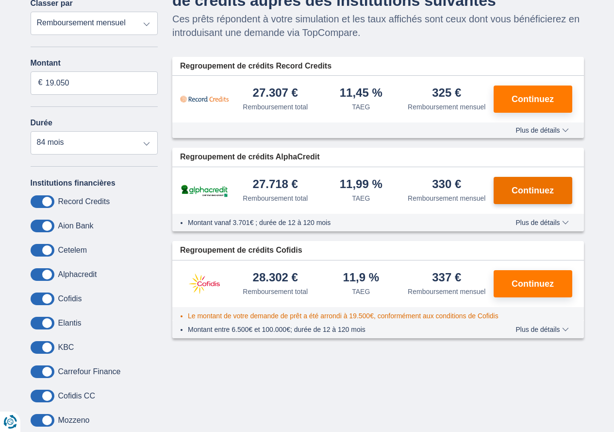
click at [548, 186] on span "Continuez" at bounding box center [533, 190] width 42 height 9
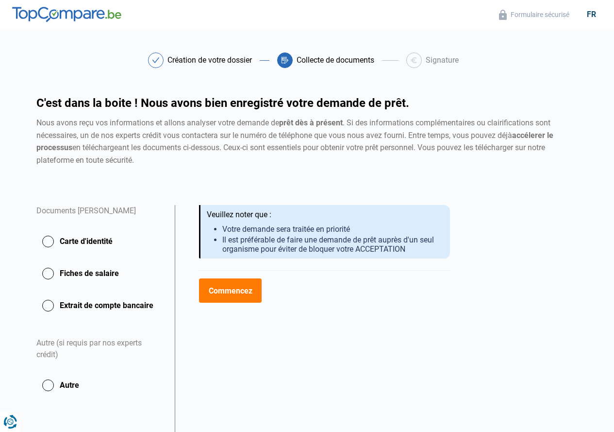
click at [241, 296] on button "Commencez" at bounding box center [230, 290] width 63 height 24
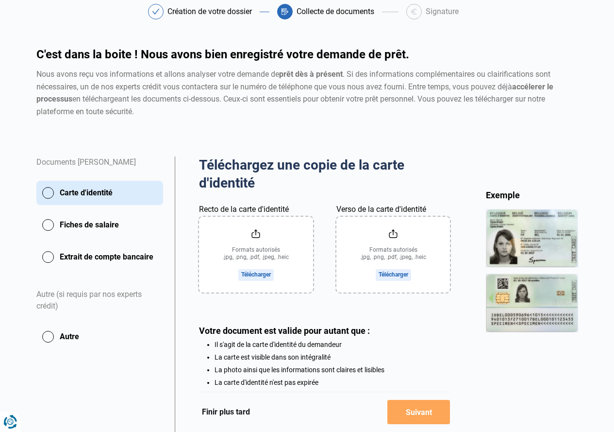
click at [128, 257] on button "Extrait de compte bancaire" at bounding box center [99, 257] width 127 height 24
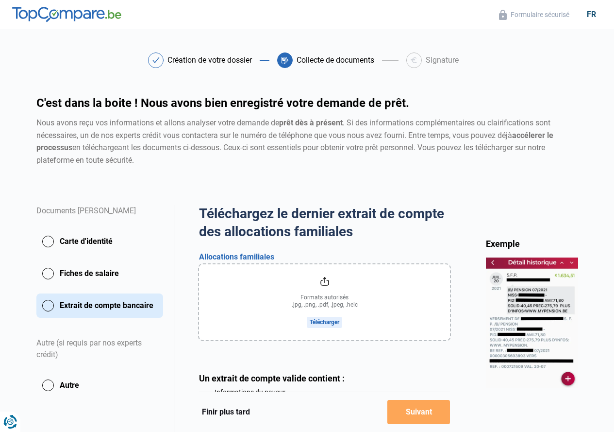
click at [110, 237] on button "Carte d'identité" at bounding box center [99, 241] width 127 height 24
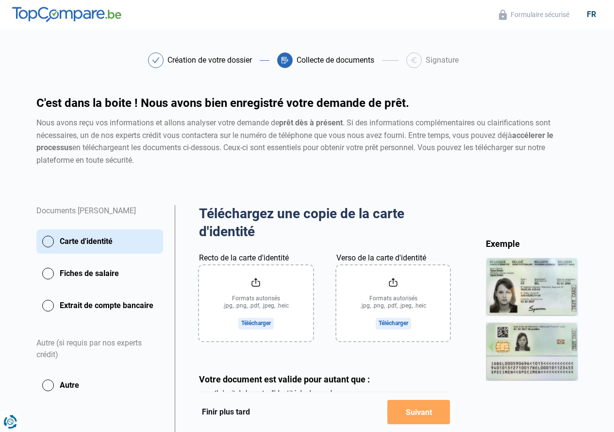
click at [108, 309] on button "Extrait de compte bancaire" at bounding box center [99, 305] width 127 height 24
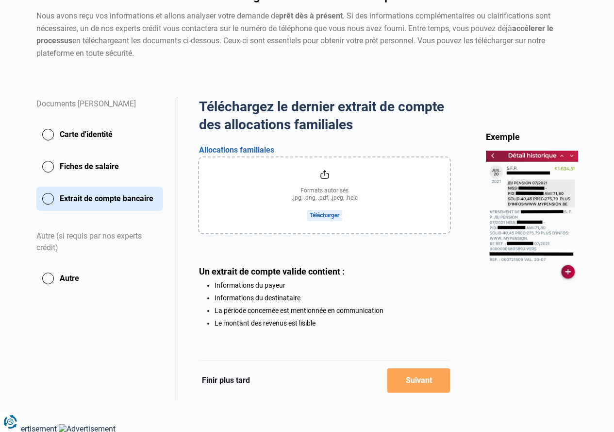
scroll to position [110, 0]
